Goal: Use online tool/utility: Use online tool/utility

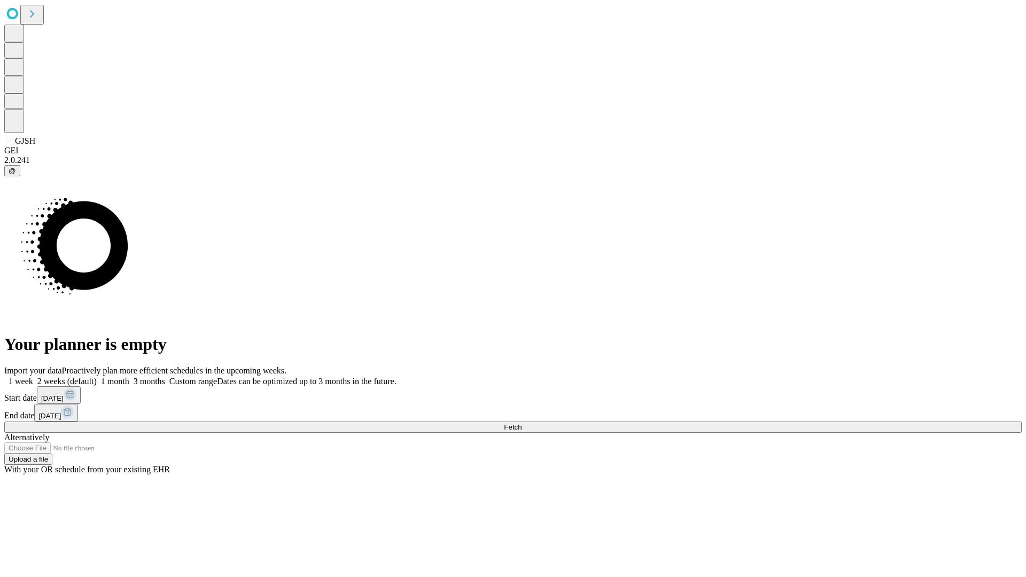
click at [522, 423] on span "Fetch" at bounding box center [513, 427] width 18 height 8
